Goal: Task Accomplishment & Management: Use online tool/utility

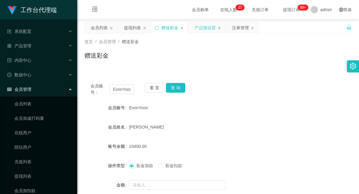
drag, startPoint x: 209, startPoint y: 25, endPoint x: 209, endPoint y: 28, distance: 3.1
click at [209, 25] on div "产品预设置" at bounding box center [205, 27] width 21 height 11
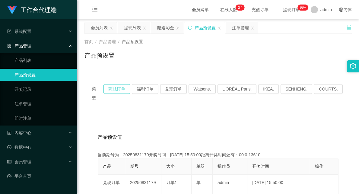
click at [122, 92] on button "商城订单" at bounding box center [117, 89] width 27 height 10
click at [166, 29] on div "赠送彩金" at bounding box center [165, 27] width 17 height 11
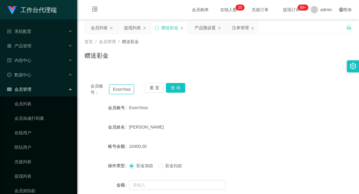
click at [120, 91] on input "EvonYoon" at bounding box center [121, 90] width 25 height 10
drag, startPoint x: 120, startPoint y: 91, endPoint x: 117, endPoint y: 94, distance: 4.3
click at [120, 91] on input "EvonYoon" at bounding box center [121, 90] width 25 height 10
type input "Michelle3938"
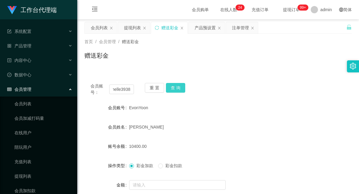
click at [180, 85] on button "查 询" at bounding box center [175, 88] width 19 height 10
click at [201, 23] on div "产品预设置" at bounding box center [205, 27] width 21 height 11
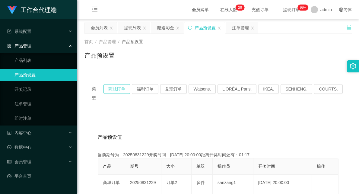
click at [113, 90] on button "商城订单" at bounding box center [117, 89] width 27 height 10
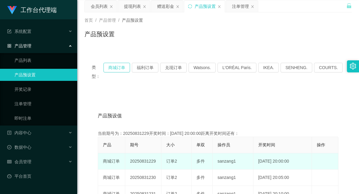
scroll to position [34, 0]
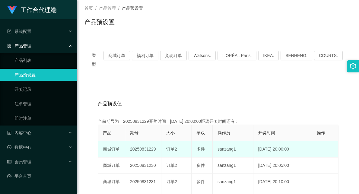
drag, startPoint x: 150, startPoint y: 138, endPoint x: 190, endPoint y: 136, distance: 39.9
click at [190, 141] on tr "商城订单 20250831229 订单2 多件 sanzang1 [DATE] 20:00:00 编 辑 限制投注" at bounding box center [218, 149] width 241 height 16
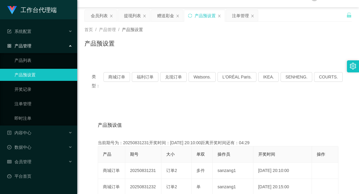
scroll to position [0, 0]
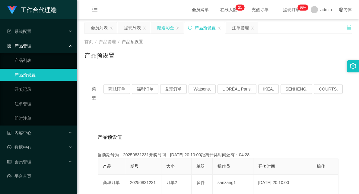
click at [156, 29] on div "赠送彩金" at bounding box center [167, 27] width 32 height 11
click at [169, 28] on div "赠送彩金" at bounding box center [165, 27] width 17 height 11
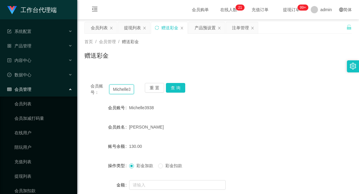
click at [119, 88] on input "Michelle3938" at bounding box center [121, 90] width 25 height 10
paste input "9898989"
click at [174, 85] on button "查 询" at bounding box center [175, 88] width 19 height 10
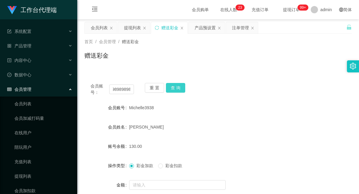
scroll to position [0, 0]
click at [177, 86] on button "查 询" at bounding box center [175, 88] width 19 height 10
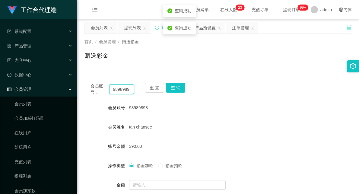
click at [116, 88] on input "98989898" at bounding box center [121, 90] width 25 height 10
paste input "Honey1357"
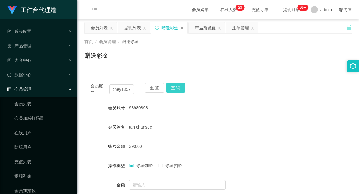
click at [177, 89] on button "查 询" at bounding box center [175, 88] width 19 height 10
click at [121, 89] on input "Honey1357" at bounding box center [121, 90] width 25 height 10
drag, startPoint x: 121, startPoint y: 89, endPoint x: 137, endPoint y: 91, distance: 16.1
click at [121, 89] on input "Honey1357" at bounding box center [121, 90] width 25 height 10
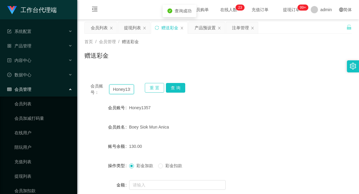
paste input "89288176"
type input "89288176"
click at [174, 87] on button "查 询" at bounding box center [175, 88] width 19 height 10
